Goal: Task Accomplishment & Management: Manage account settings

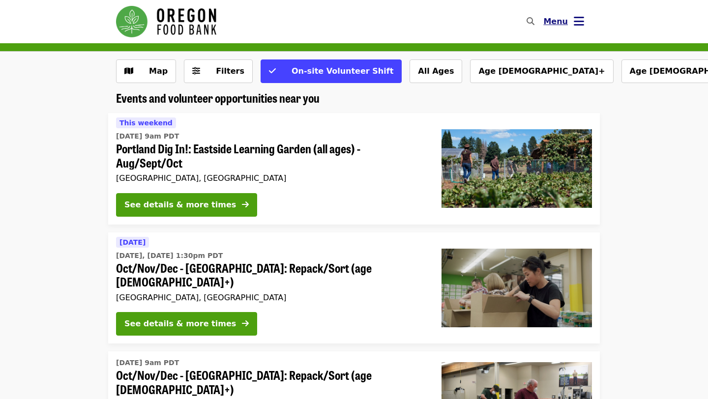
click at [572, 19] on button "Menu" at bounding box center [564, 22] width 57 height 24
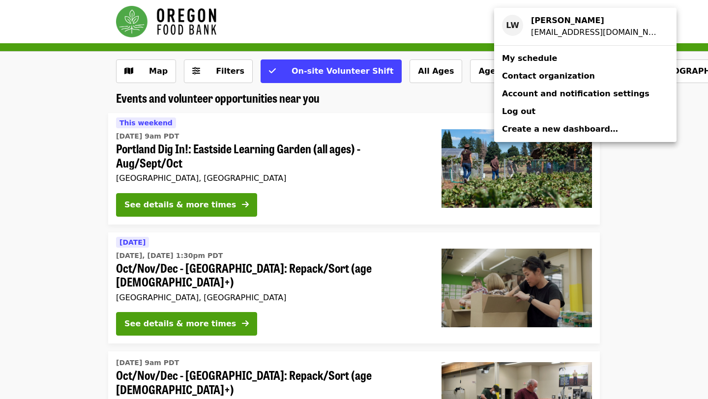
click at [542, 58] on span "My schedule" at bounding box center [529, 58] width 55 height 9
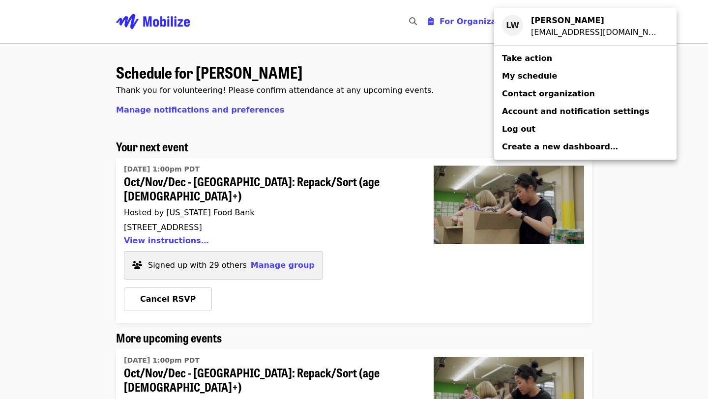
click at [181, 227] on div "Account menu" at bounding box center [354, 199] width 708 height 399
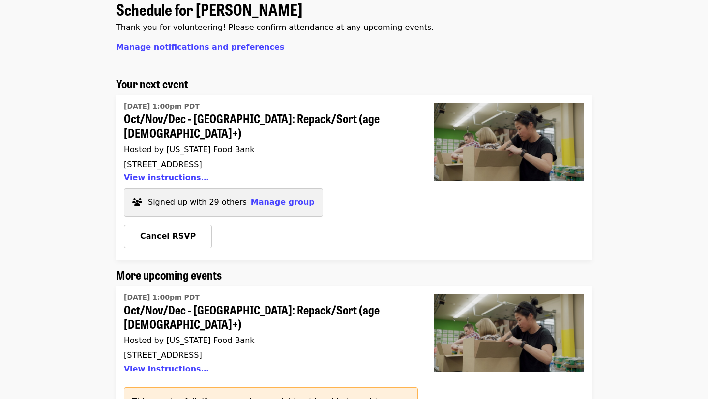
scroll to position [73, 0]
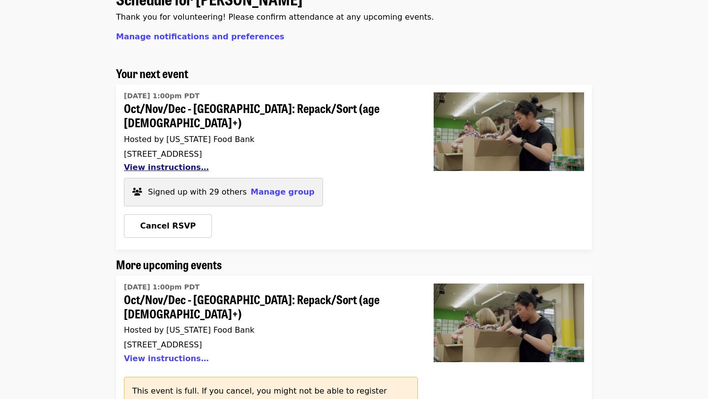
click at [174, 163] on button "View instructions…" at bounding box center [166, 167] width 85 height 9
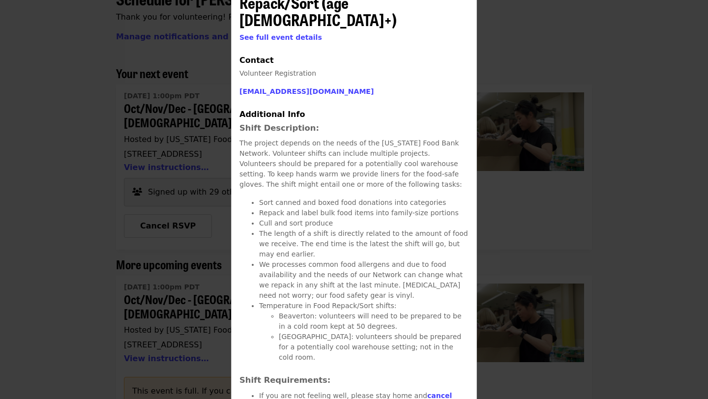
scroll to position [0, 0]
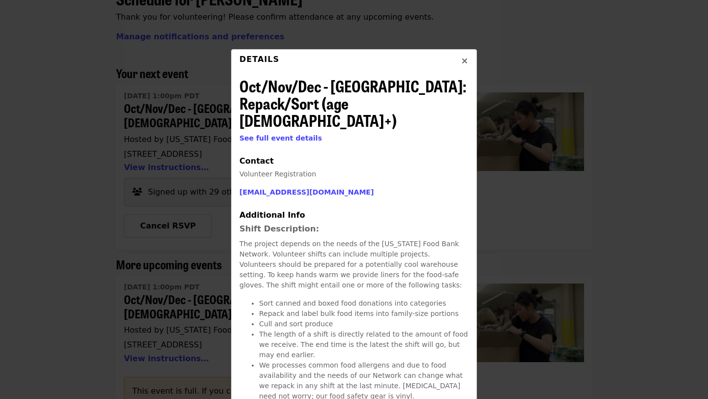
click at [467, 61] on icon "times icon" at bounding box center [465, 61] width 6 height 9
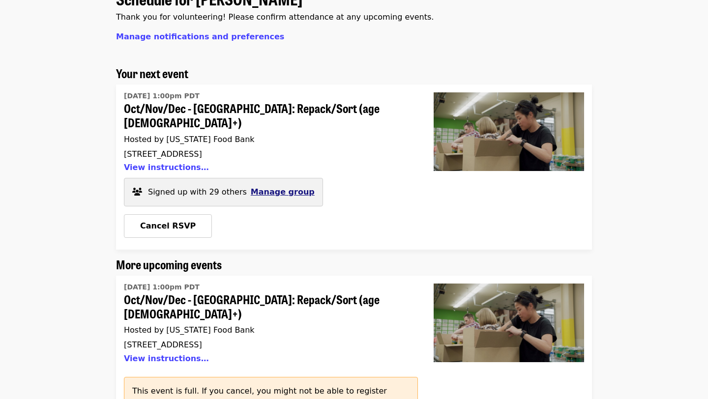
click at [281, 187] on span "Manage group" at bounding box center [283, 191] width 64 height 9
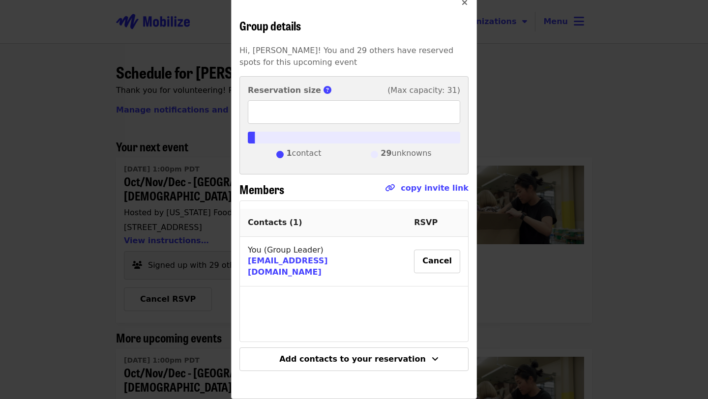
click at [466, 5] on icon "times icon" at bounding box center [465, 2] width 6 height 9
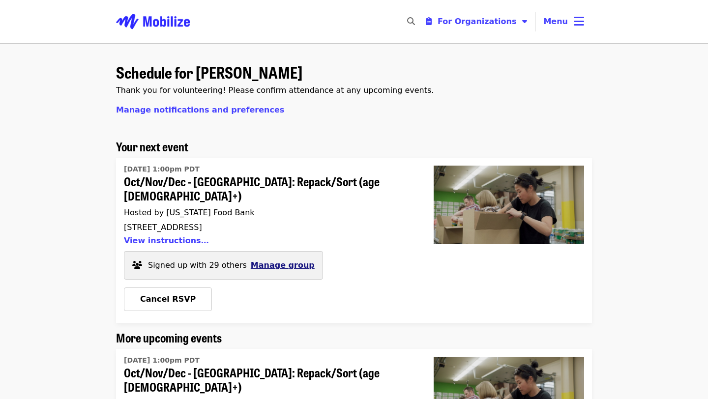
click at [268, 261] on span "Manage group" at bounding box center [283, 265] width 64 height 9
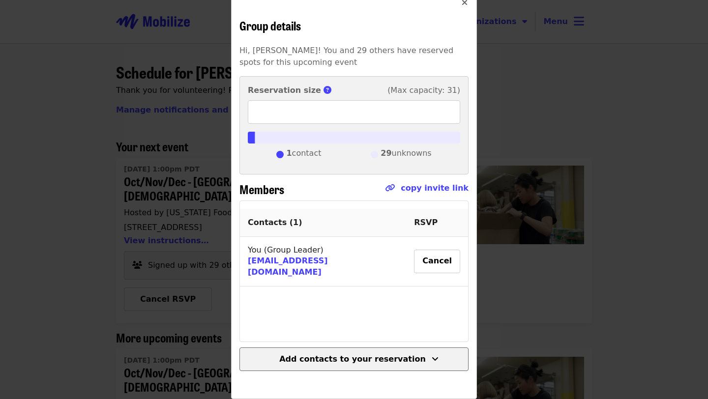
click at [432, 358] on icon "angle-down icon" at bounding box center [435, 359] width 7 height 9
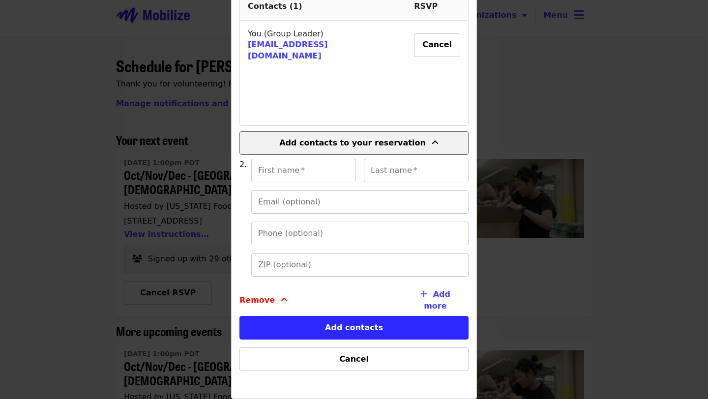
scroll to position [7, 0]
click at [426, 358] on button "Cancel" at bounding box center [354, 360] width 229 height 24
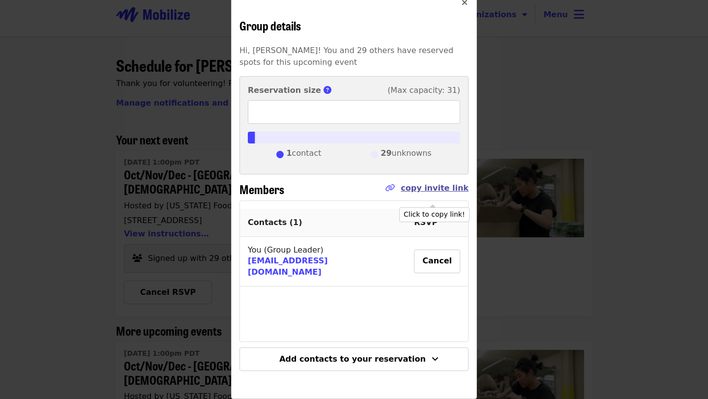
click at [432, 189] on link "copy invite link" at bounding box center [435, 187] width 68 height 9
click at [432, 190] on link "copy invite link" at bounding box center [435, 187] width 68 height 9
click at [422, 188] on link "copy invite link" at bounding box center [435, 187] width 68 height 9
click at [395, 186] on icon "link icon" at bounding box center [390, 187] width 10 height 9
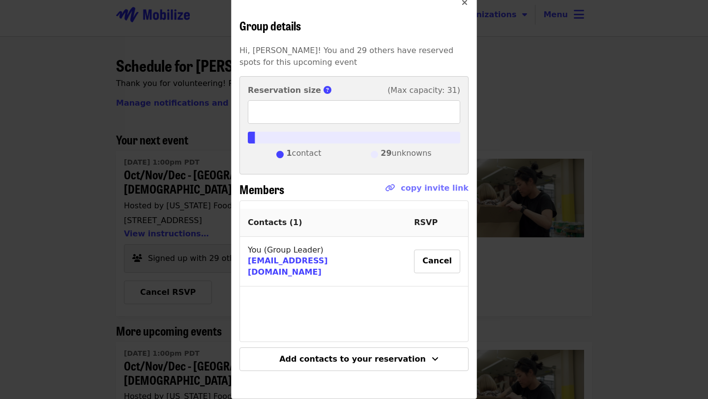
click at [395, 186] on icon "link icon" at bounding box center [390, 187] width 10 height 9
click at [381, 189] on div "Members copy invite link" at bounding box center [354, 192] width 229 height 18
drag, startPoint x: 381, startPoint y: 189, endPoint x: 466, endPoint y: 188, distance: 84.6
click at [466, 188] on div "Members copy invite link" at bounding box center [354, 192] width 229 height 18
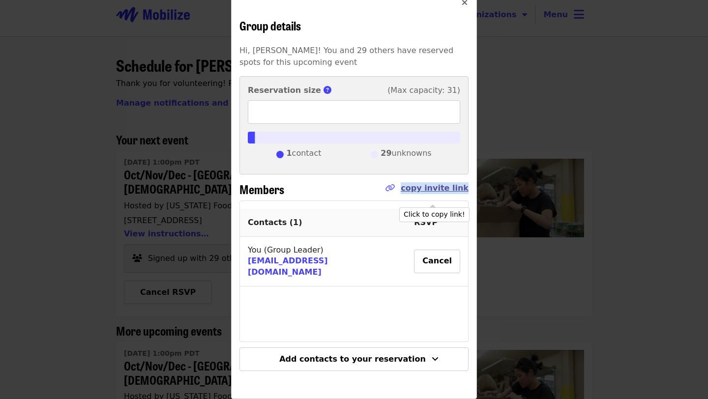
copy link "copy invite link"
